Goal: Navigation & Orientation: Find specific page/section

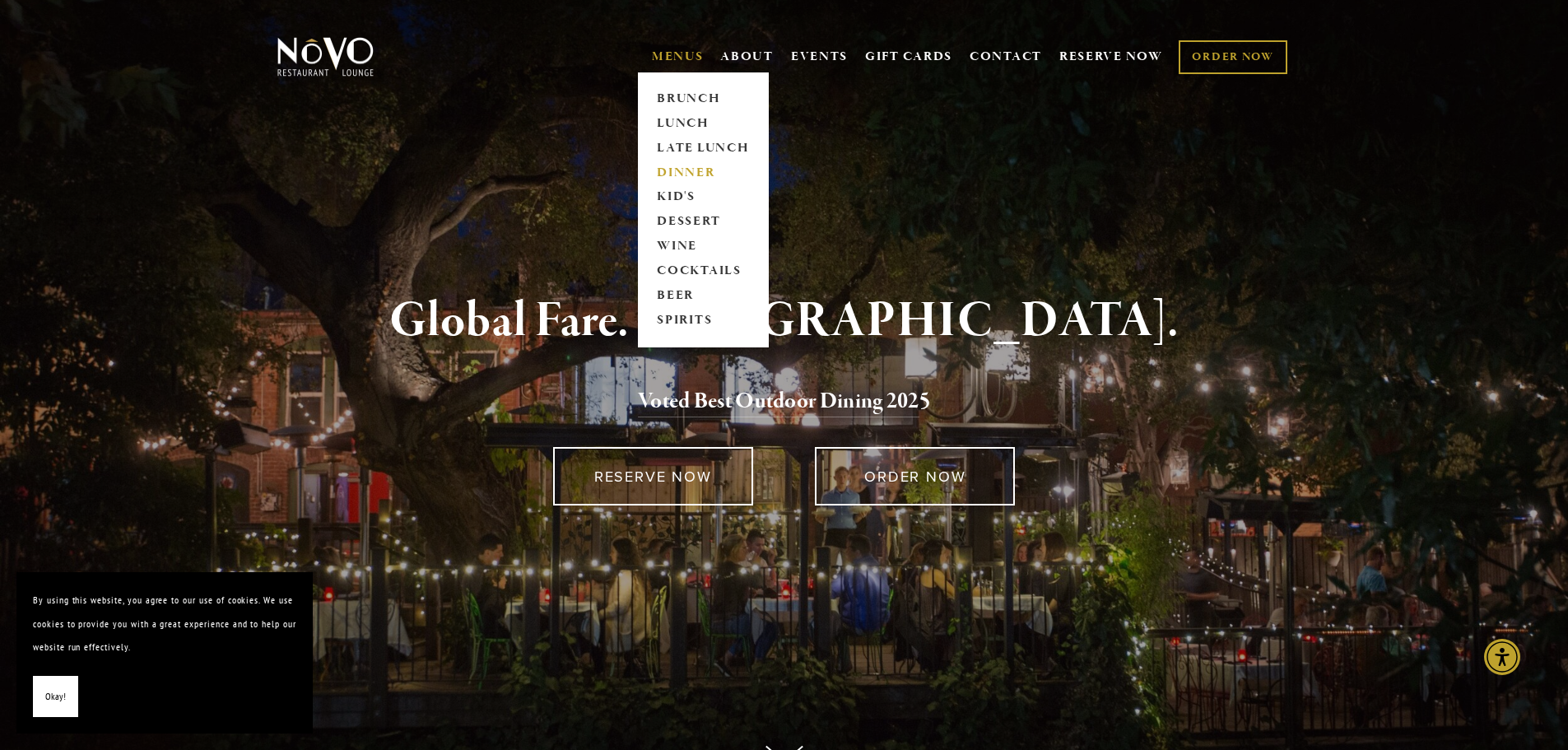
click at [682, 172] on link "DINNER" at bounding box center [703, 172] width 102 height 25
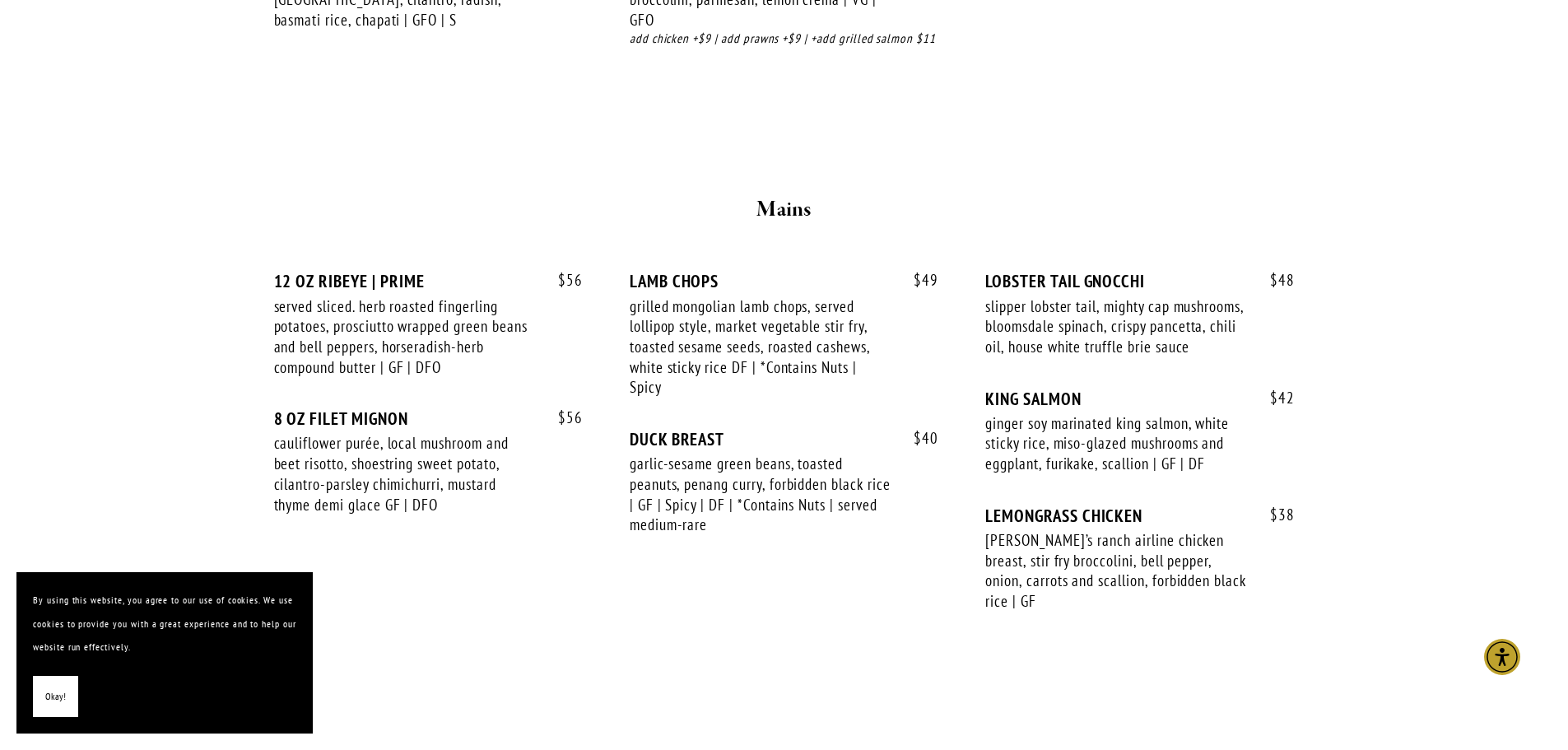
scroll to position [2663, 0]
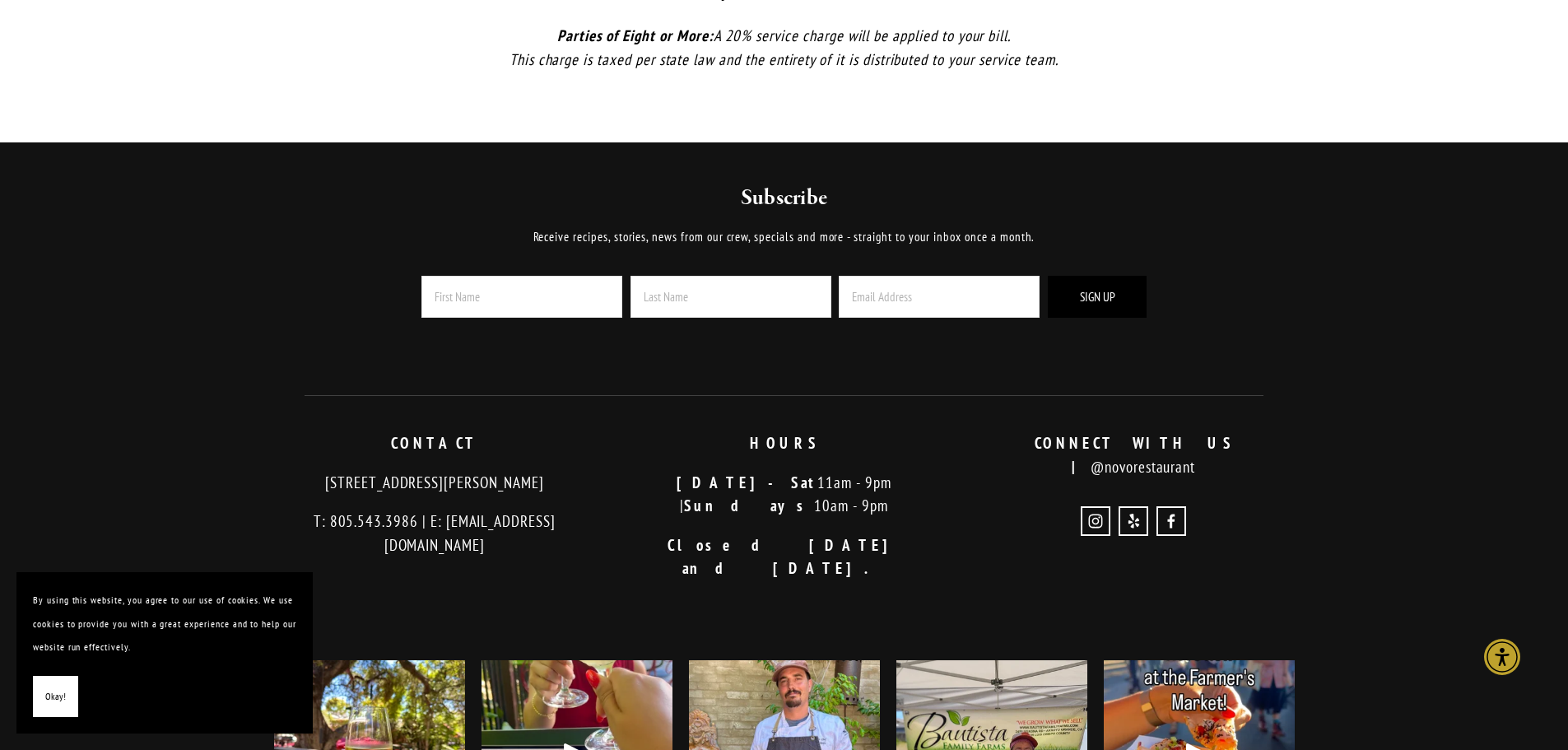
drag, startPoint x: 1580, startPoint y: 411, endPoint x: 1563, endPoint y: 605, distance: 194.7
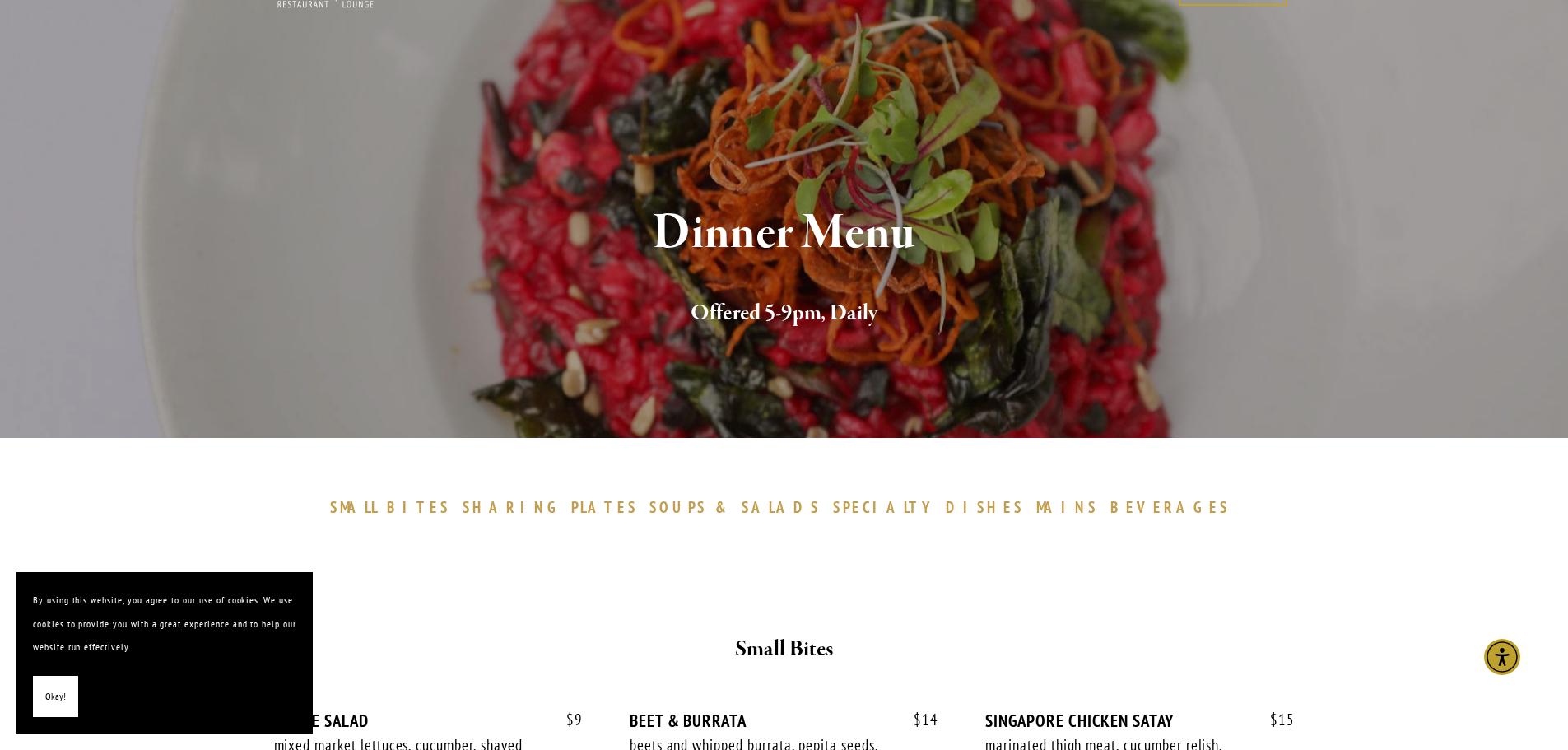
scroll to position [0, 0]
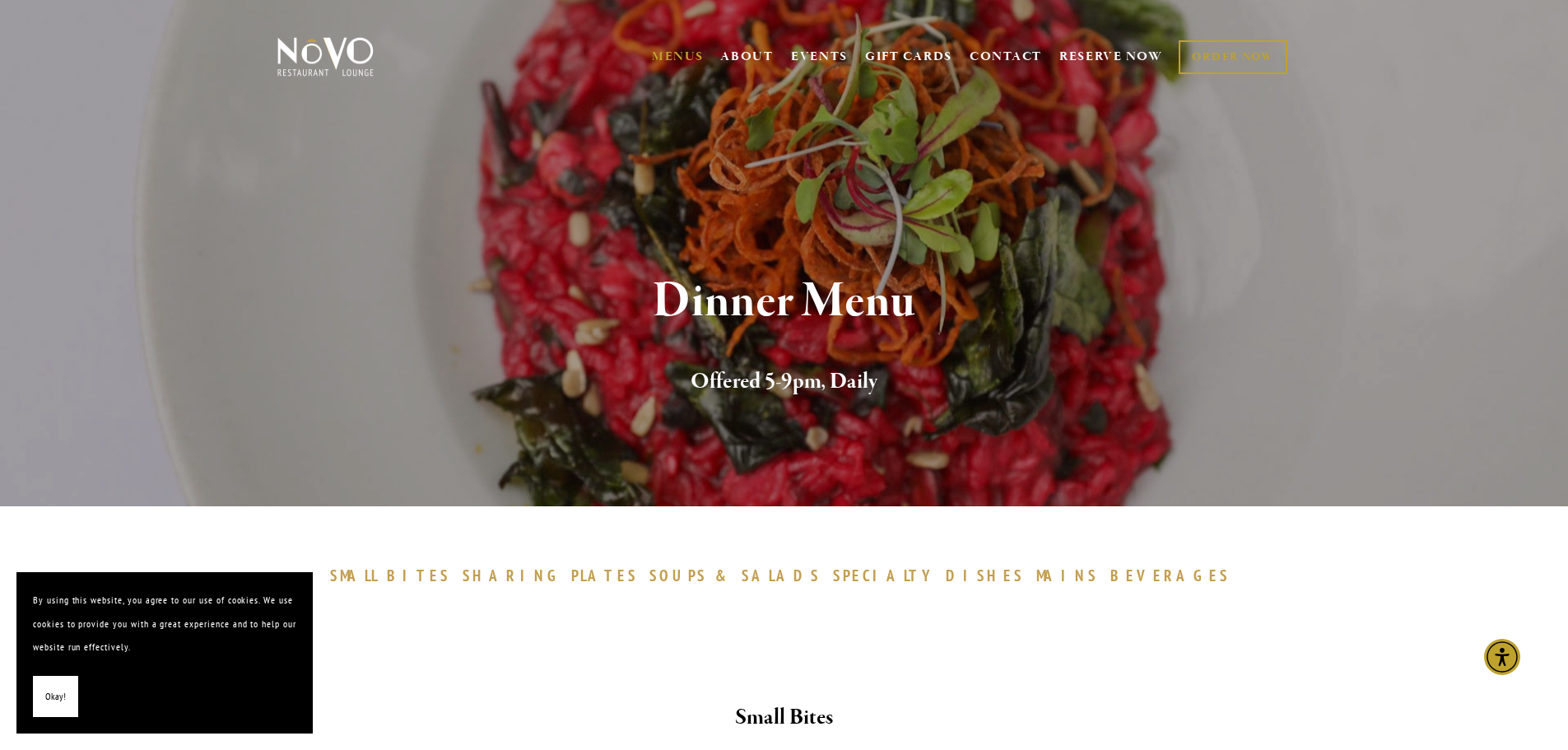
click at [321, 66] on img at bounding box center [325, 57] width 102 height 41
